Goal: Task Accomplishment & Management: Manage account settings

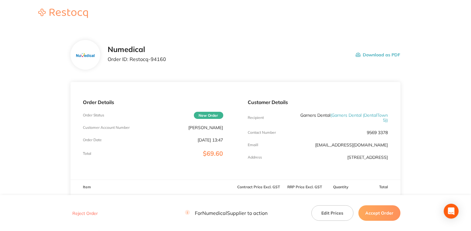
click at [372, 214] on button "Accept Order" at bounding box center [379, 212] width 42 height 15
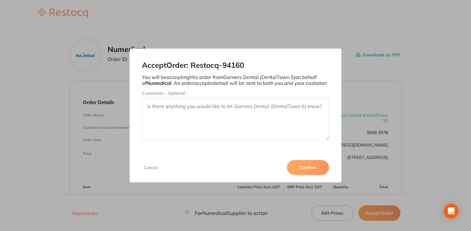
click at [320, 167] on button "Confirm" at bounding box center [308, 167] width 42 height 15
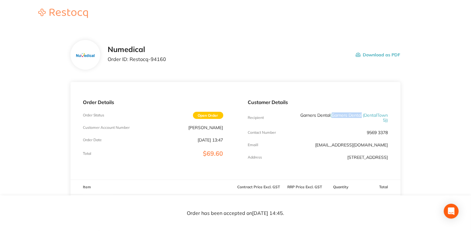
drag, startPoint x: 331, startPoint y: 117, endPoint x: 361, endPoint y: 117, distance: 29.4
click at [361, 117] on span "( Garners Dental (DentalTown 5) )" at bounding box center [358, 117] width 57 height 11
drag, startPoint x: 361, startPoint y: 117, endPoint x: 353, endPoint y: 117, distance: 8.0
copy span "Garners Dental"
drag, startPoint x: 129, startPoint y: 60, endPoint x: 165, endPoint y: 60, distance: 35.9
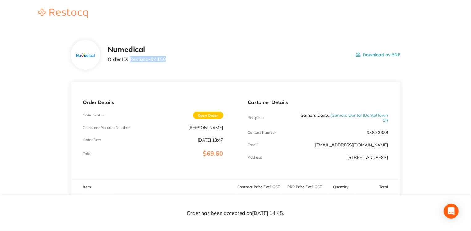
click at [165, 60] on div "Numedical Order ID: Restocq- 94160 Download as PDF" at bounding box center [254, 54] width 292 height 19
drag, startPoint x: 165, startPoint y: 60, endPoint x: 157, endPoint y: 59, distance: 7.8
copy p "Restocq- 94160"
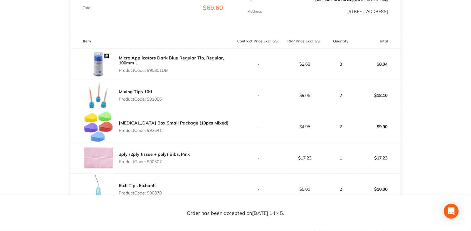
scroll to position [145, 0]
